Goal: Find specific page/section: Find specific page/section

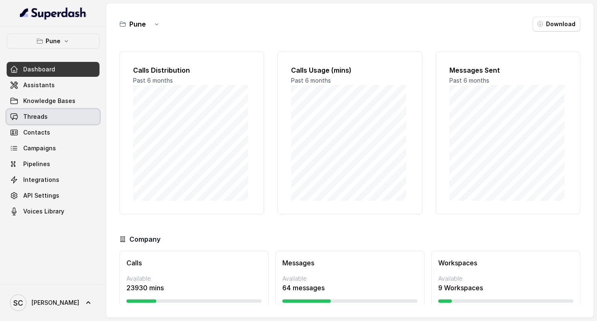
click at [53, 115] on link "Threads" at bounding box center [53, 116] width 93 height 15
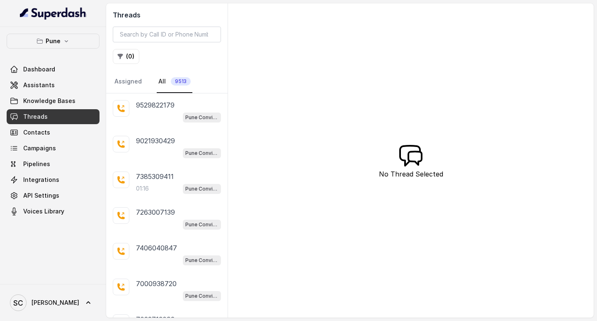
click at [61, 111] on link "Threads" at bounding box center [53, 116] width 93 height 15
